Goal: Register for event/course

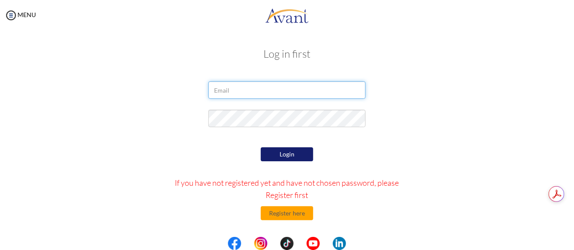
click at [266, 92] on input "email" at bounding box center [286, 89] width 157 height 17
type input "[EMAIL_ADDRESS][DOMAIN_NAME]"
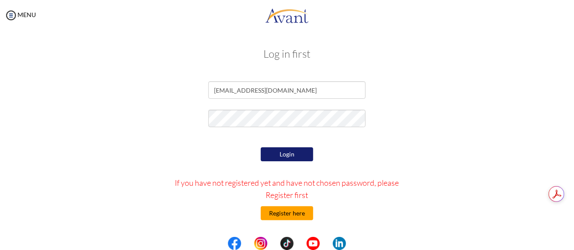
click at [287, 214] on button "Register here" at bounding box center [287, 213] width 52 height 14
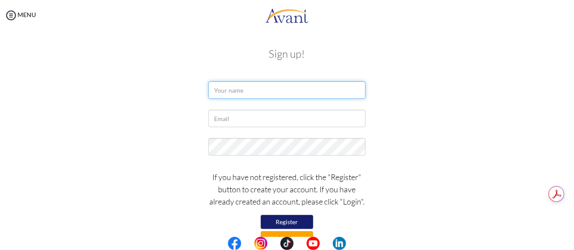
click at [260, 97] on input "text" at bounding box center [286, 89] width 157 height 17
type input "m"
type input "[PERSON_NAME]"
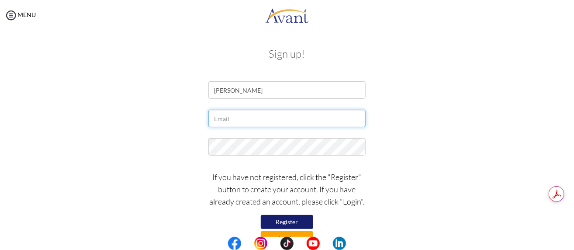
click at [240, 125] on input "text" at bounding box center [286, 118] width 157 height 17
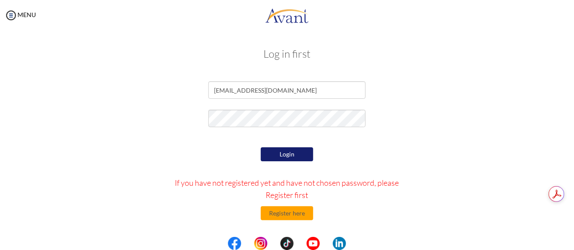
click at [62, 47] on div "Log in first [EMAIL_ADDRESS][DOMAIN_NAME] Login If you have not registered yet …" at bounding box center [286, 177] width 511 height 277
click at [290, 209] on button "Register here" at bounding box center [287, 213] width 52 height 14
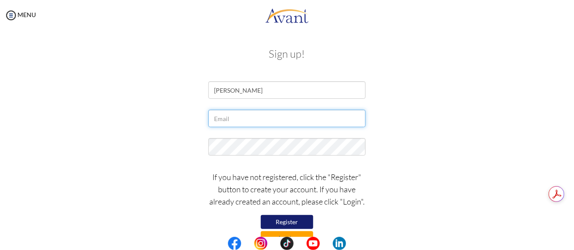
click at [265, 123] on input "text" at bounding box center [286, 118] width 157 height 17
paste input "[EMAIL_ADDRESS][DOMAIN_NAME]"
type input "[EMAIL_ADDRESS][DOMAIN_NAME]"
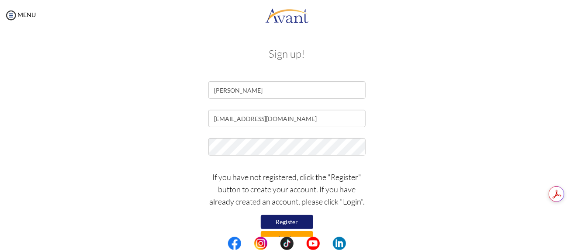
click at [277, 221] on button "Register" at bounding box center [287, 222] width 52 height 14
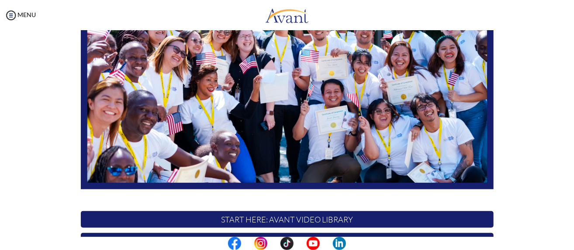
scroll to position [235, 0]
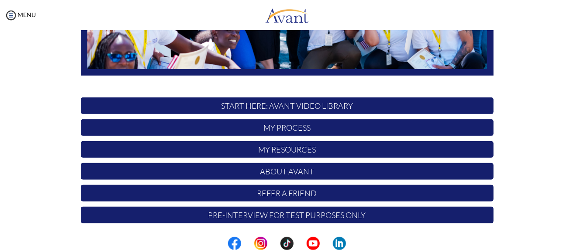
click at [272, 126] on p "My Process" at bounding box center [287, 127] width 413 height 17
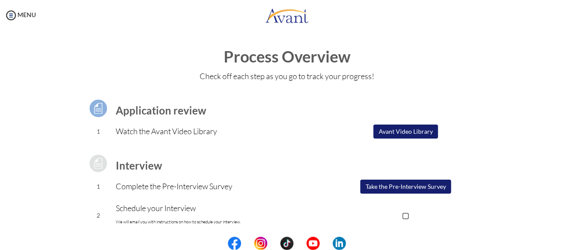
scroll to position [35, 0]
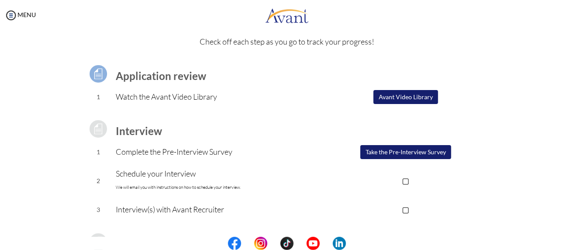
click at [378, 100] on button "Avant Video Library" at bounding box center [406, 97] width 65 height 14
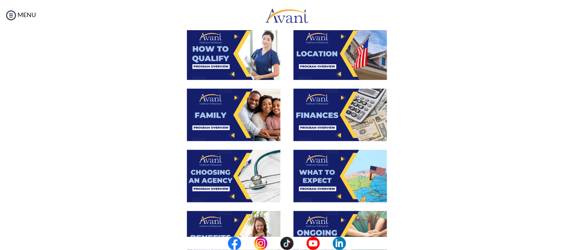
scroll to position [0, 0]
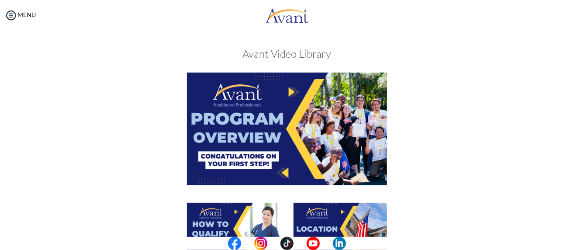
click at [285, 129] on img at bounding box center [287, 129] width 200 height 112
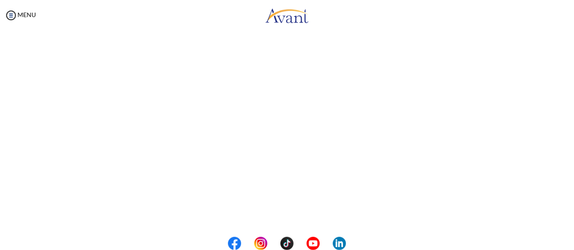
scroll to position [180, 0]
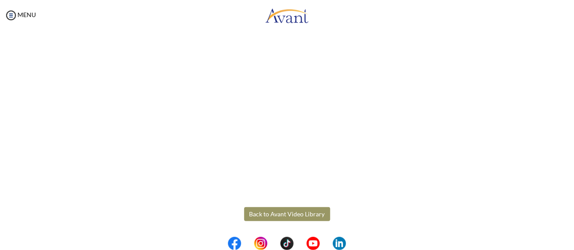
click at [290, 219] on body "Maintenance break. Please come back in 2 hours. MENU My Status What is the next…" at bounding box center [287, 125] width 574 height 250
click at [279, 210] on button "Back to Avant Video Library" at bounding box center [287, 214] width 86 height 14
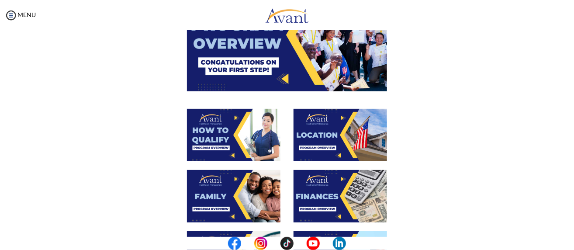
scroll to position [124, 0]
